Goal: Task Accomplishment & Management: Complete application form

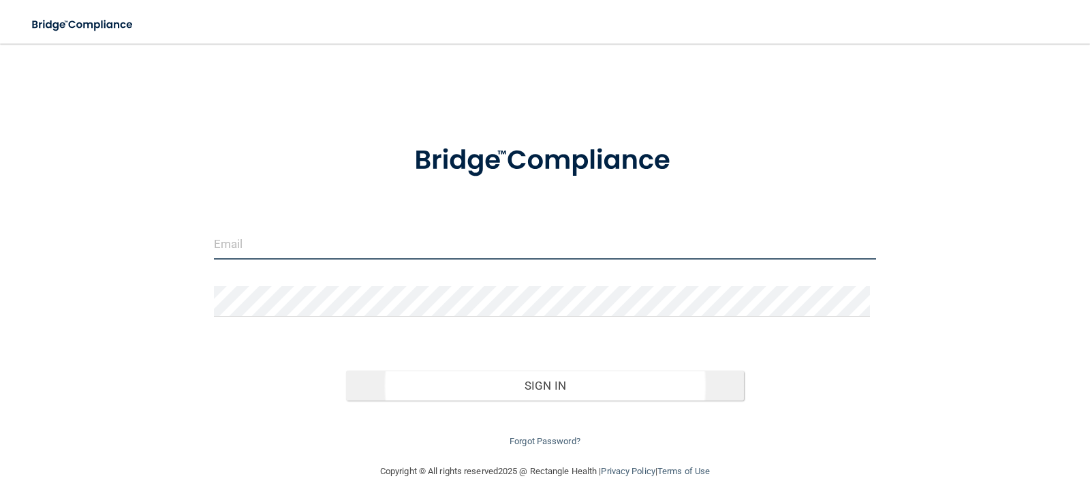
type input "[EMAIL_ADDRESS][DOMAIN_NAME]"
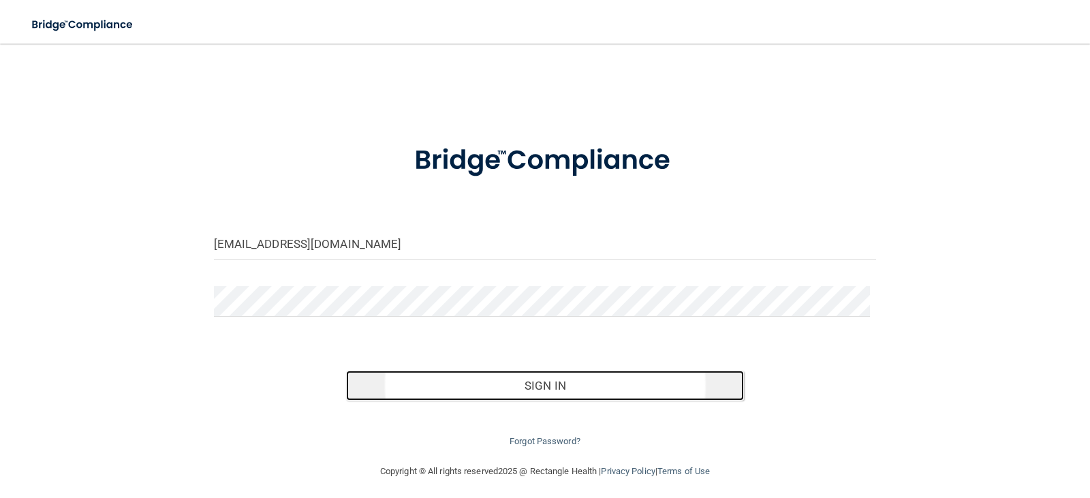
click at [462, 384] on button "Sign In" at bounding box center [545, 385] width 398 height 30
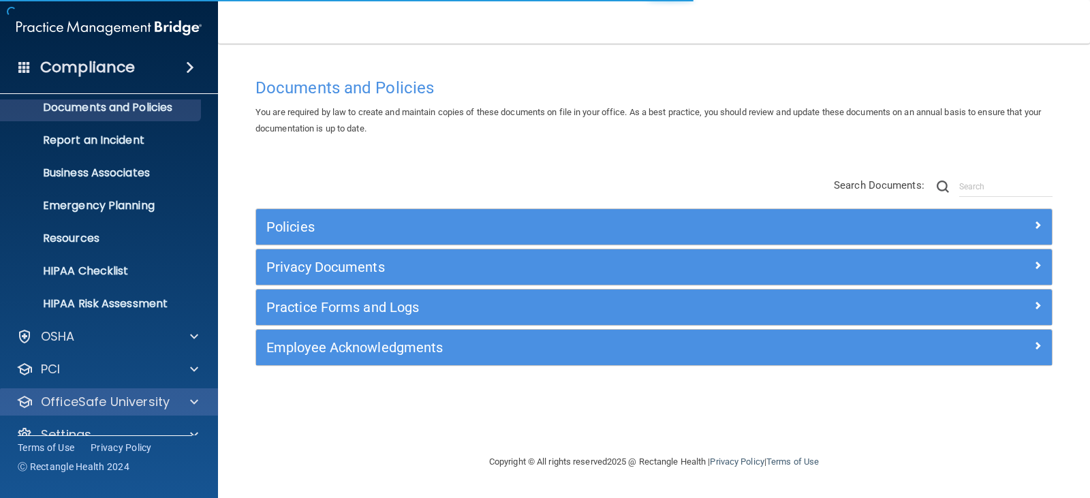
scroll to position [67, 0]
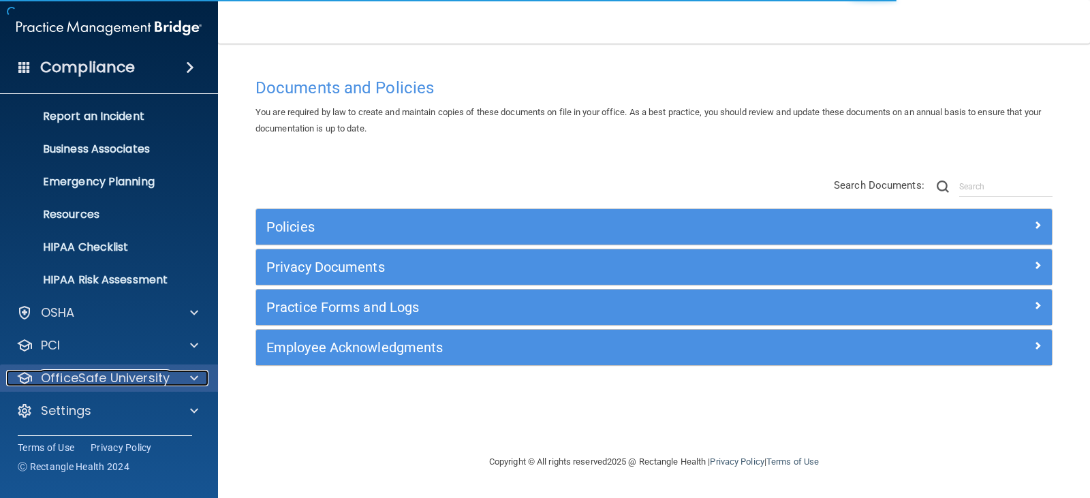
click at [143, 379] on p "OfficeSafe University" at bounding box center [105, 378] width 129 height 16
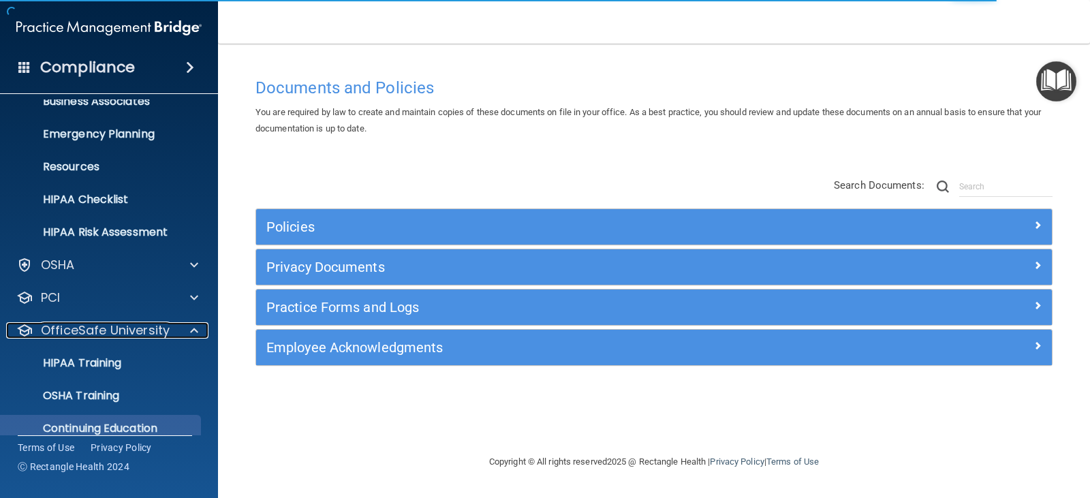
scroll to position [165, 0]
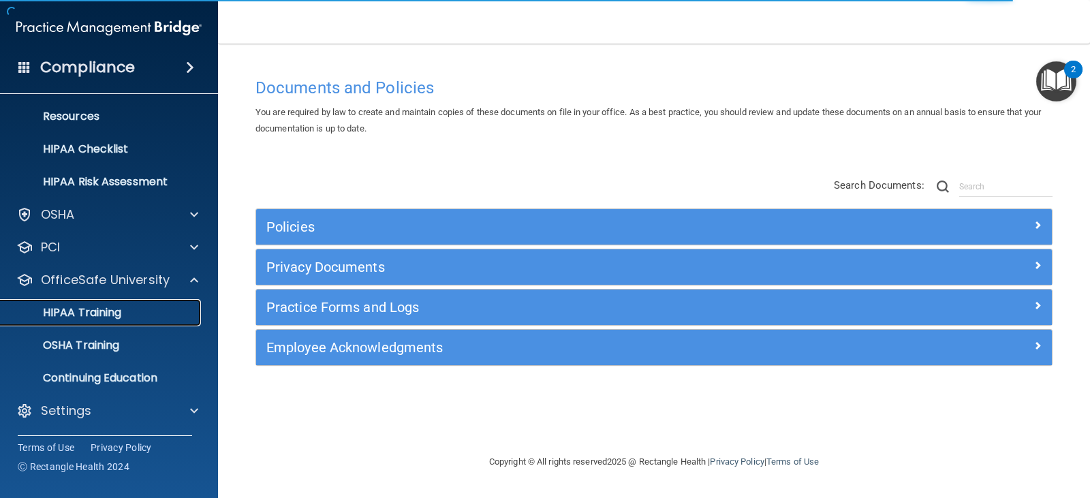
click at [138, 317] on div "HIPAA Training" at bounding box center [102, 313] width 186 height 14
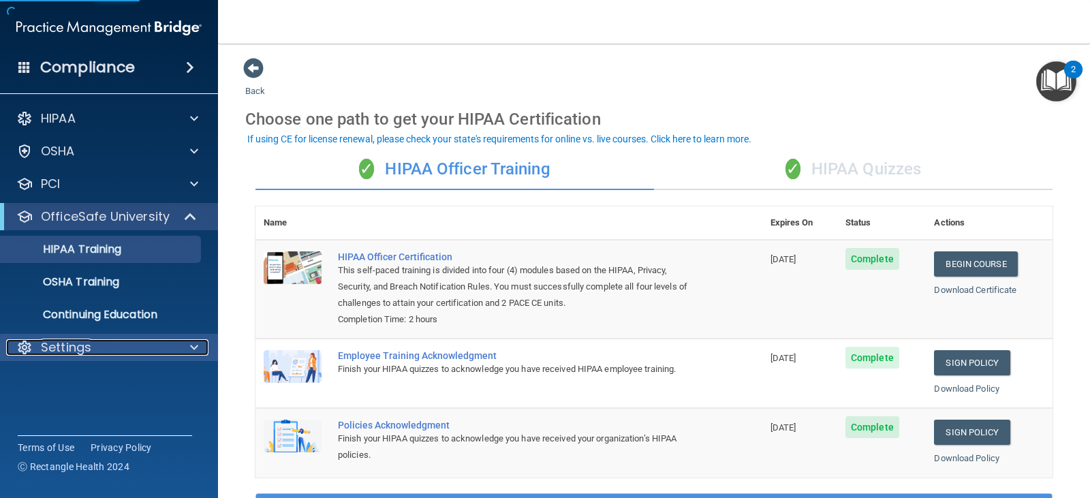
click at [191, 345] on span at bounding box center [194, 347] width 8 height 16
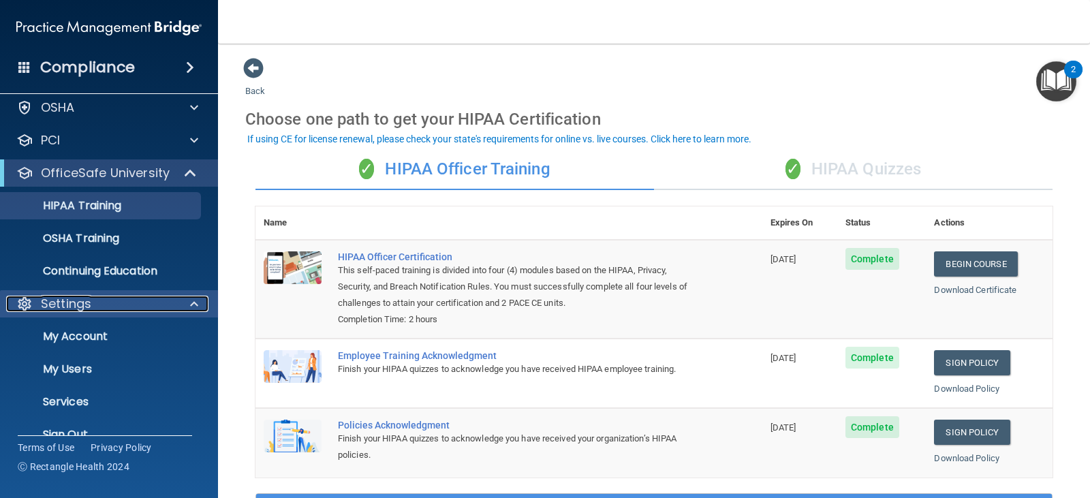
scroll to position [67, 0]
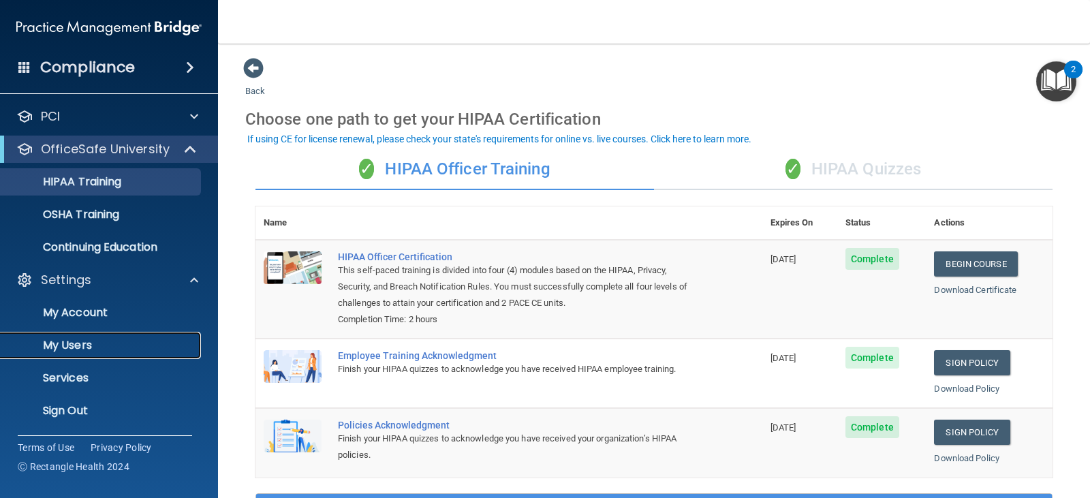
click at [109, 339] on p "My Users" at bounding box center [102, 345] width 186 height 14
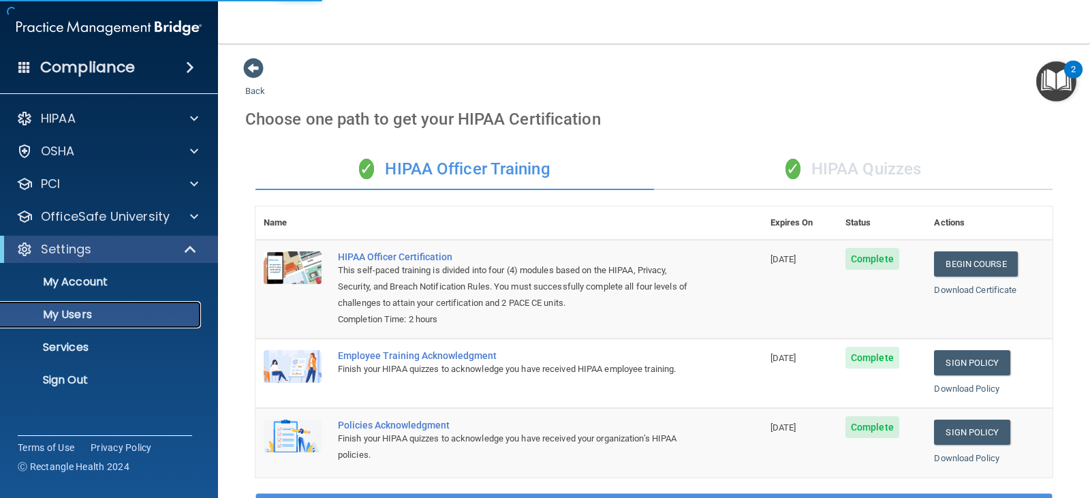
select select "20"
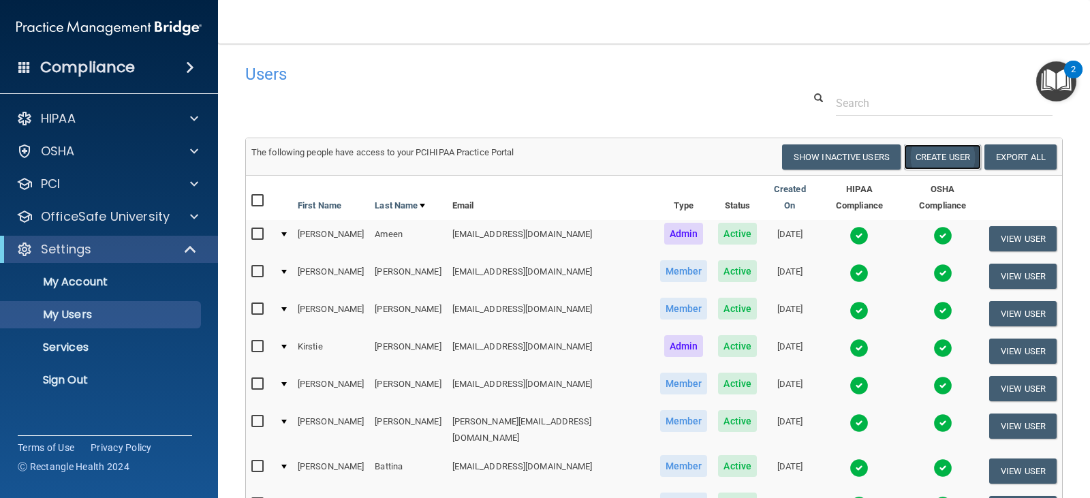
click at [934, 155] on button "Create User" at bounding box center [942, 156] width 77 height 25
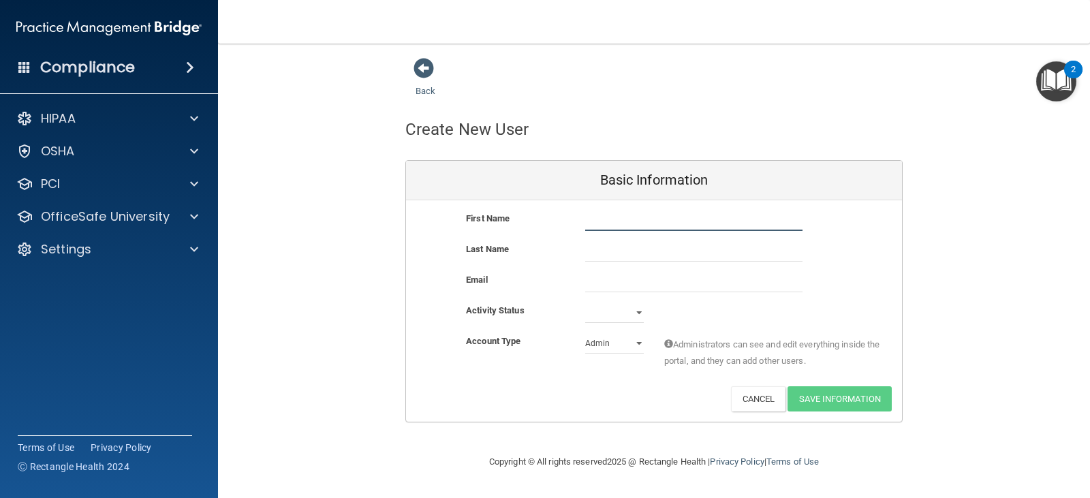
click at [611, 225] on input "text" at bounding box center [693, 220] width 217 height 20
type input "[PERSON_NAME]"
click at [586, 257] on input "text" at bounding box center [693, 251] width 217 height 20
type input "[PERSON_NAME]"
click at [611, 278] on input "email" at bounding box center [693, 282] width 217 height 20
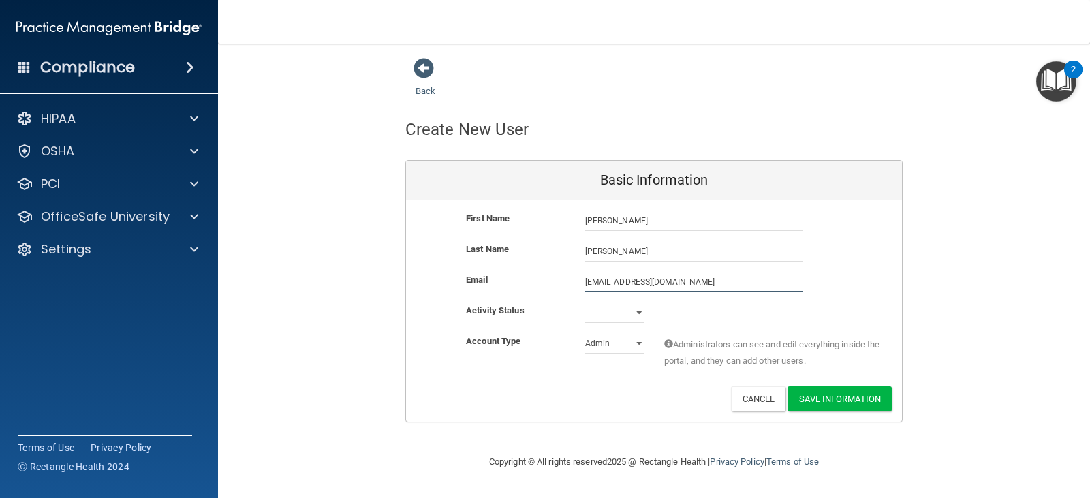
type input "[EMAIL_ADDRESS][DOMAIN_NAME]"
click at [636, 310] on select "Active Inactive" at bounding box center [614, 312] width 59 height 20
select select "active"
click at [585, 302] on select "Active Inactive" at bounding box center [614, 312] width 59 height 20
click at [639, 340] on select "Admin Member" at bounding box center [614, 343] width 59 height 20
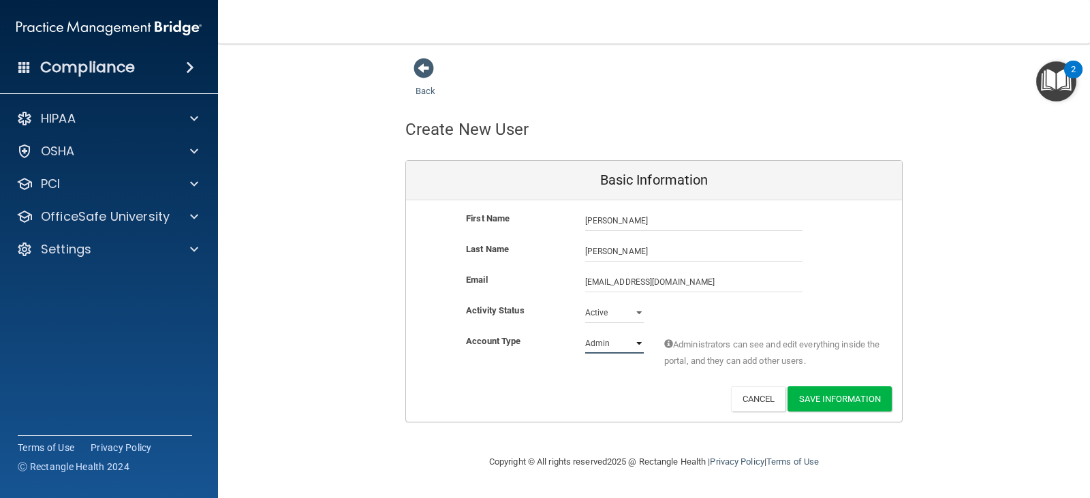
select select "practice_member"
click at [585, 333] on select "Admin Member" at bounding box center [614, 343] width 59 height 20
click at [863, 398] on button "Save Information" at bounding box center [839, 398] width 104 height 25
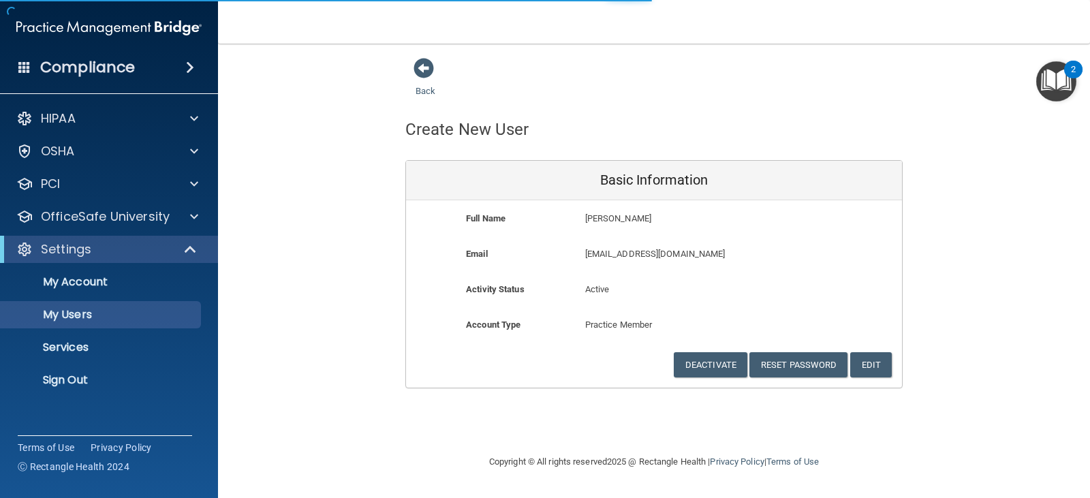
select select "20"
